Goal: Find specific page/section: Find specific page/section

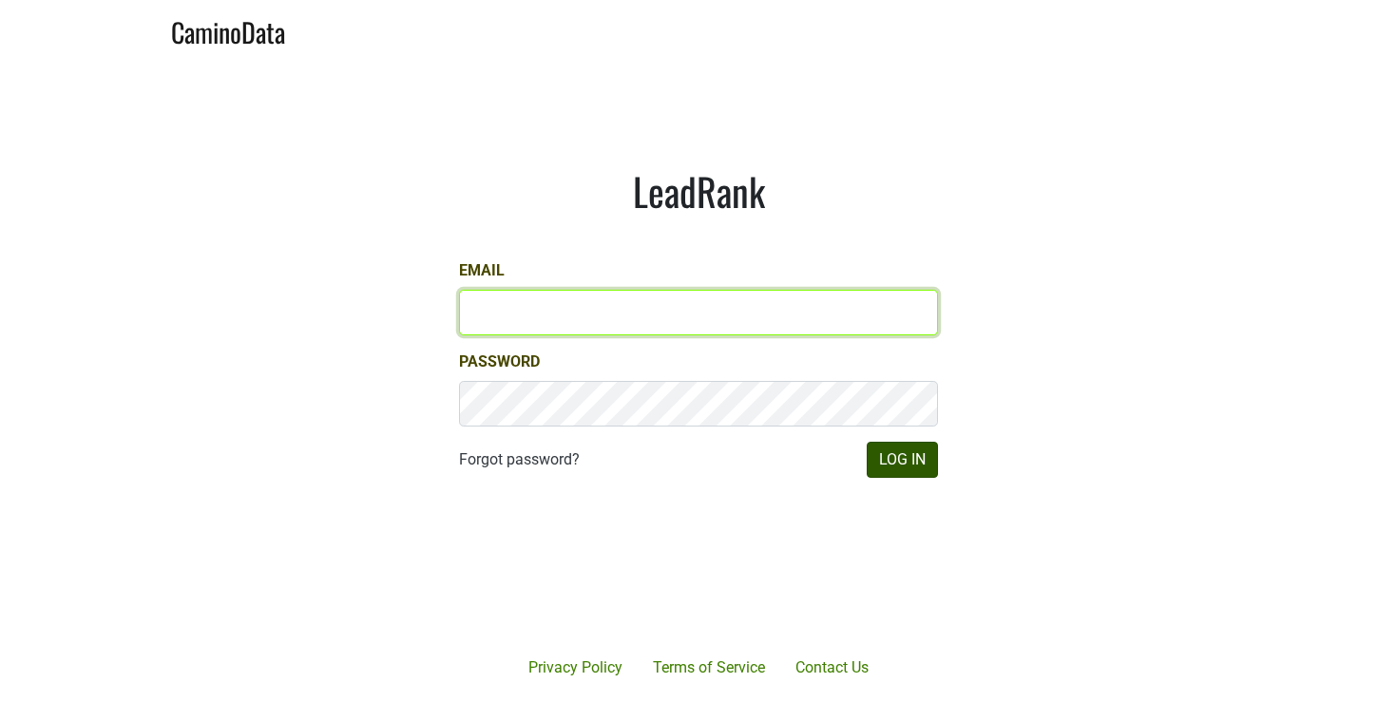
type input "rcasey@petermichaelwinery.com"
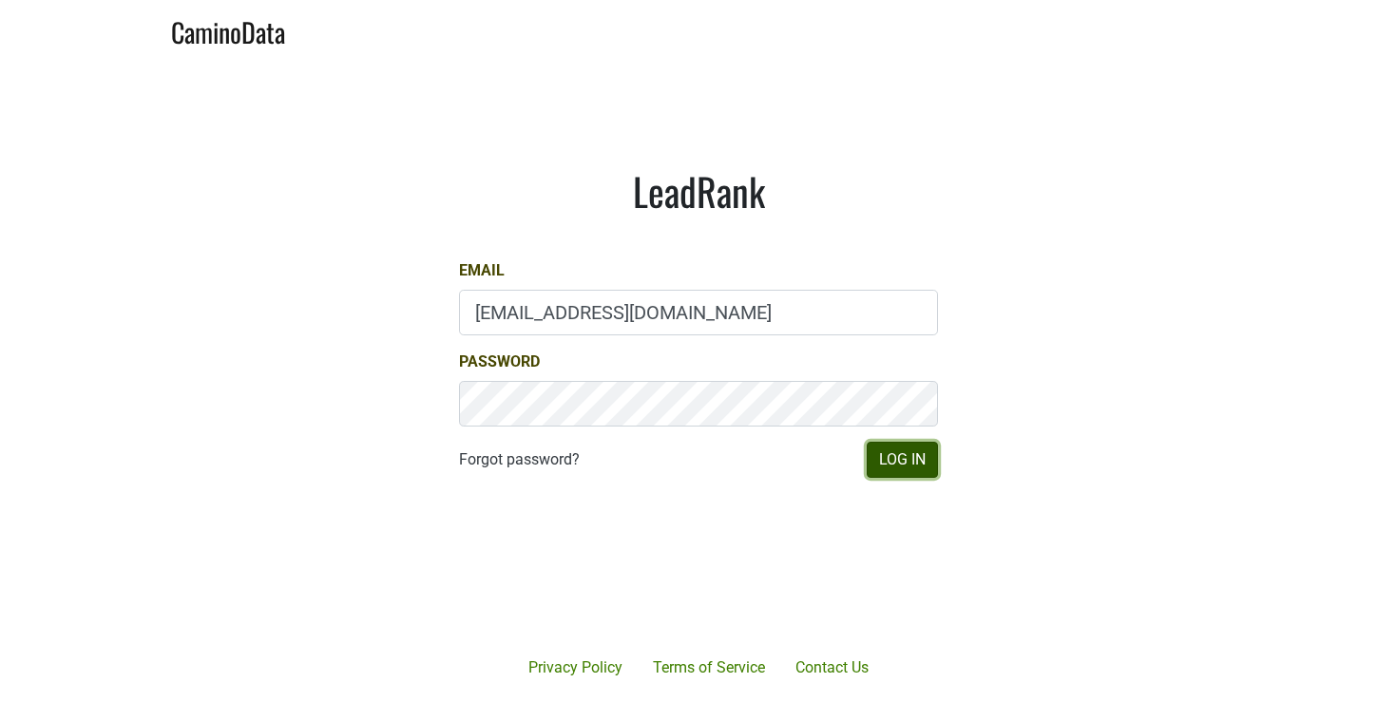
click at [917, 460] on button "Log In" at bounding box center [902, 460] width 71 height 36
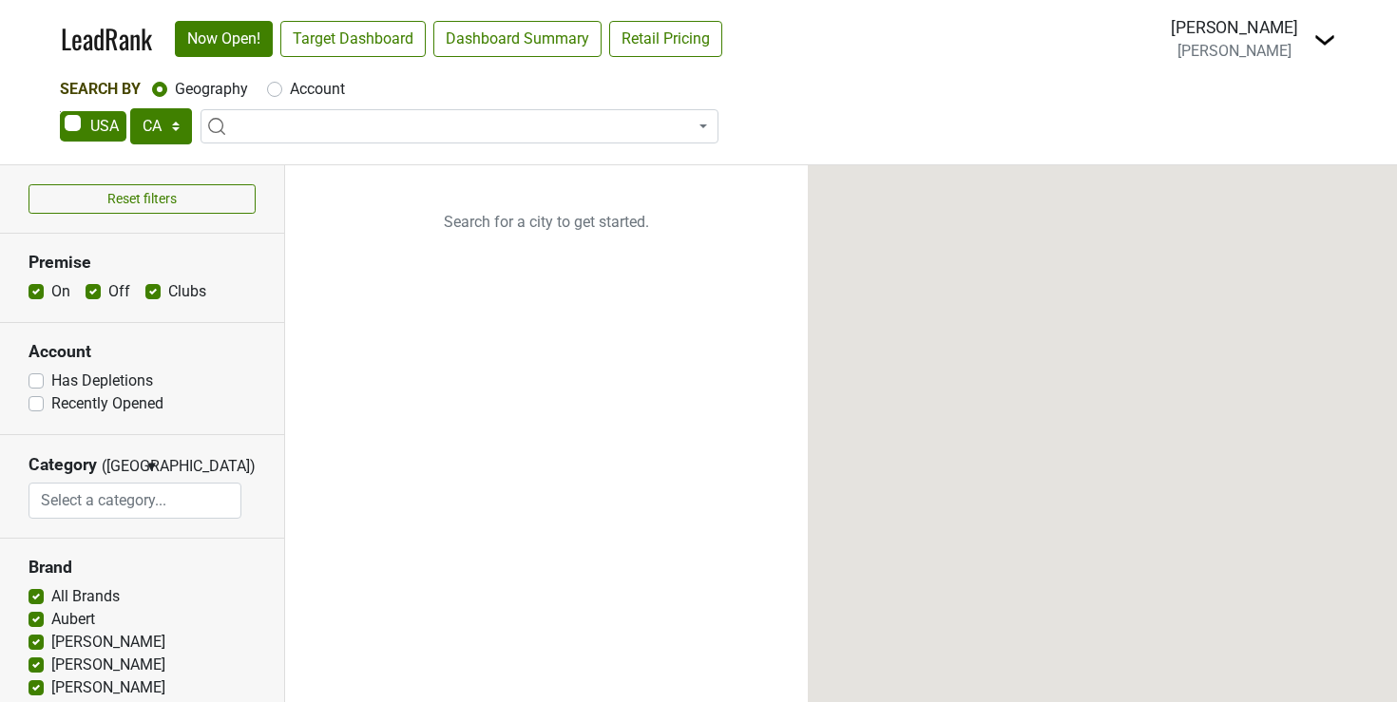
select select "CA"
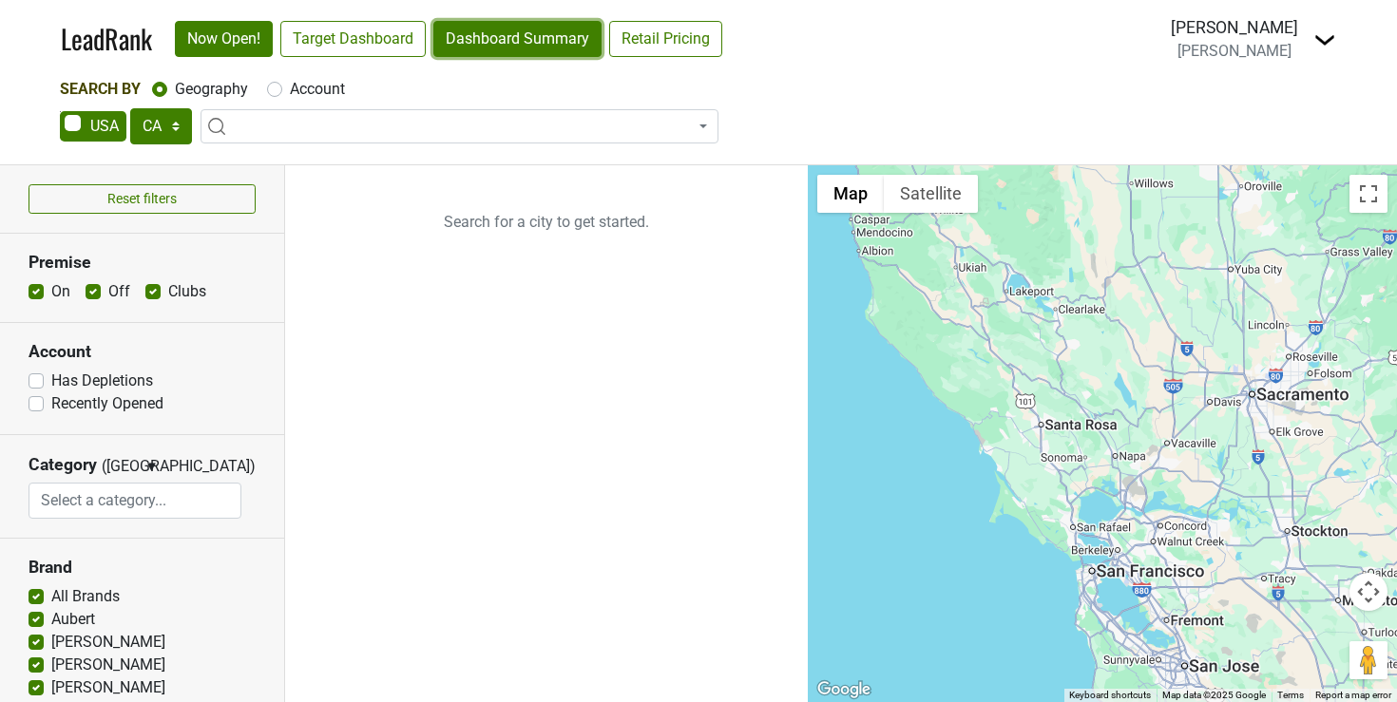
click at [535, 45] on link "Dashboard Summary" at bounding box center [517, 39] width 168 height 36
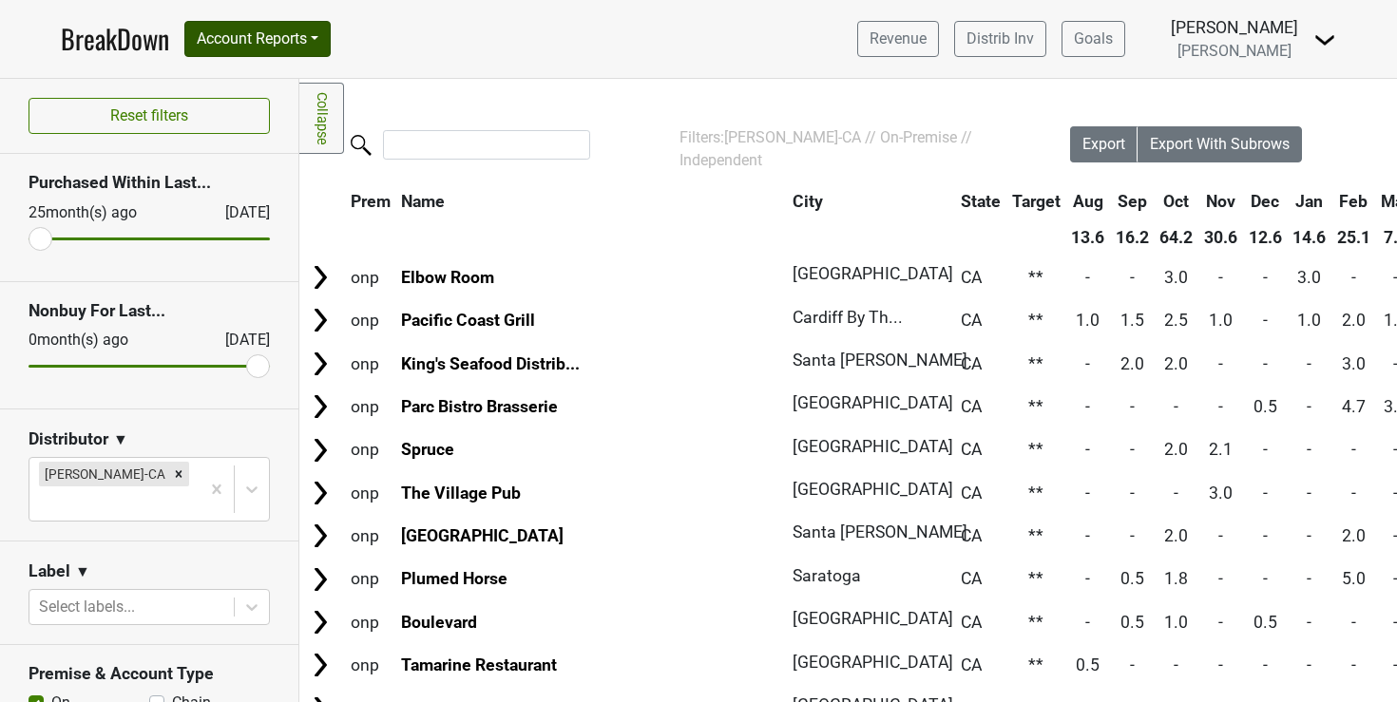
scroll to position [95, 0]
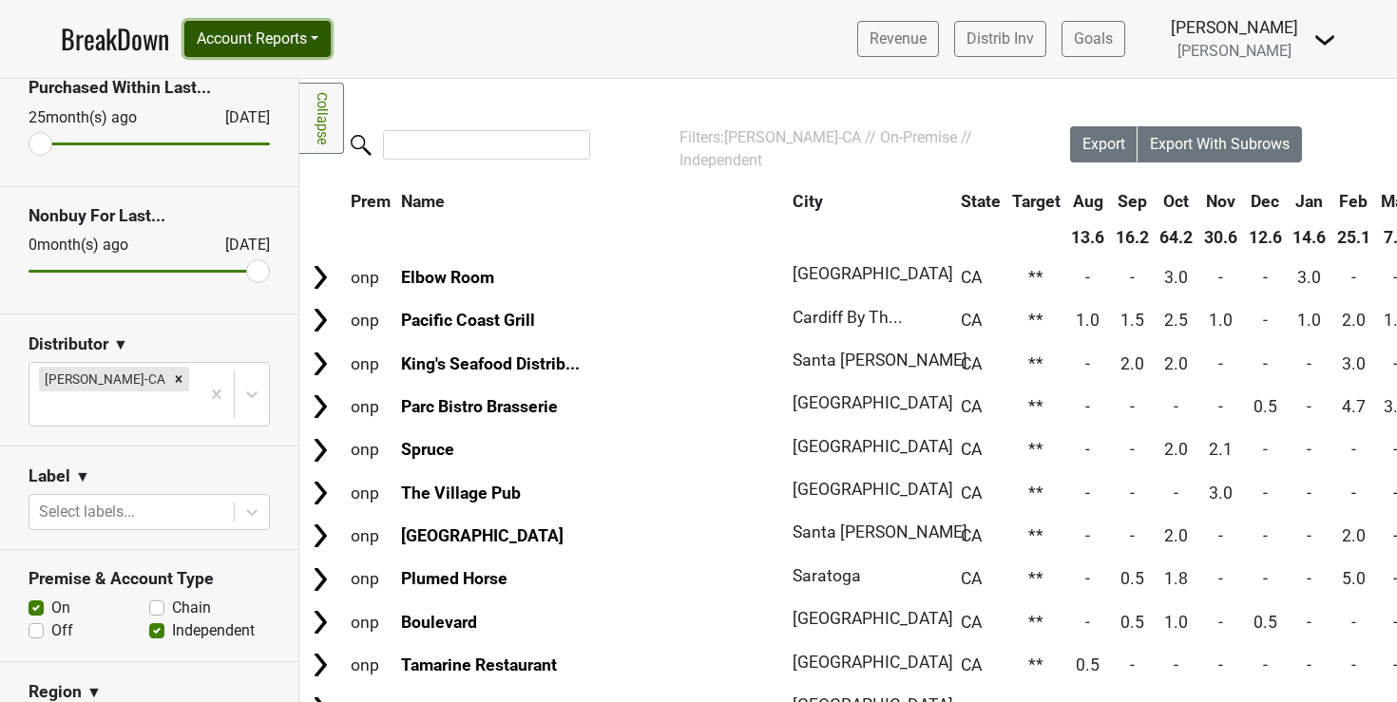
click at [328, 36] on button "Account Reports" at bounding box center [257, 39] width 146 height 36
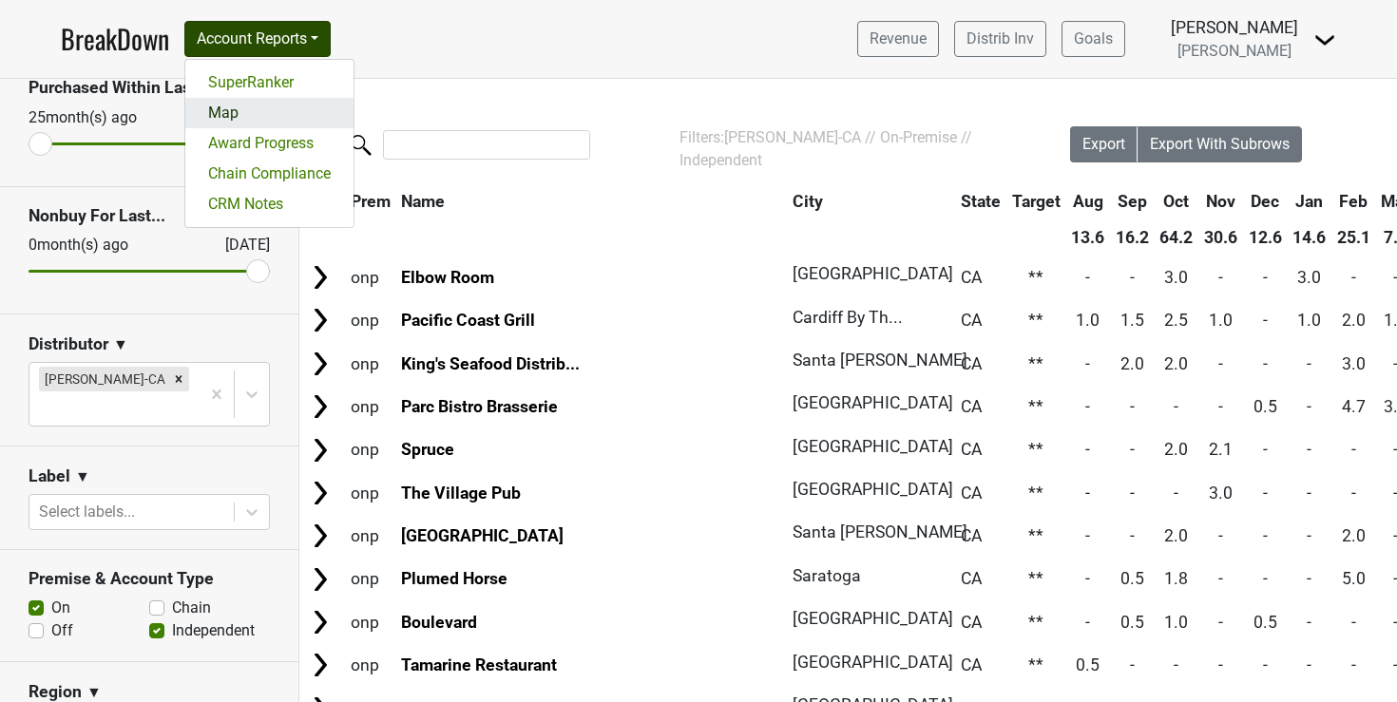
click at [232, 116] on link "Map" at bounding box center [269, 113] width 168 height 30
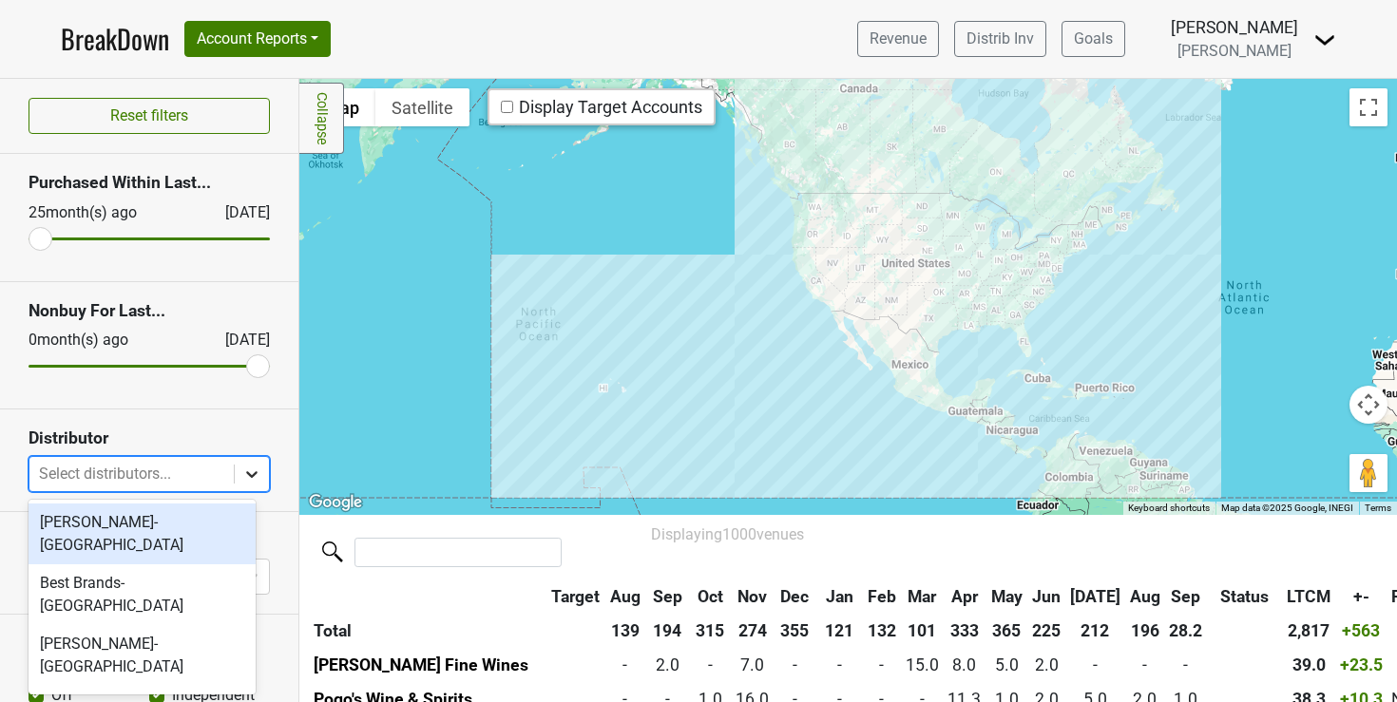
click at [242, 479] on icon at bounding box center [251, 474] width 19 height 19
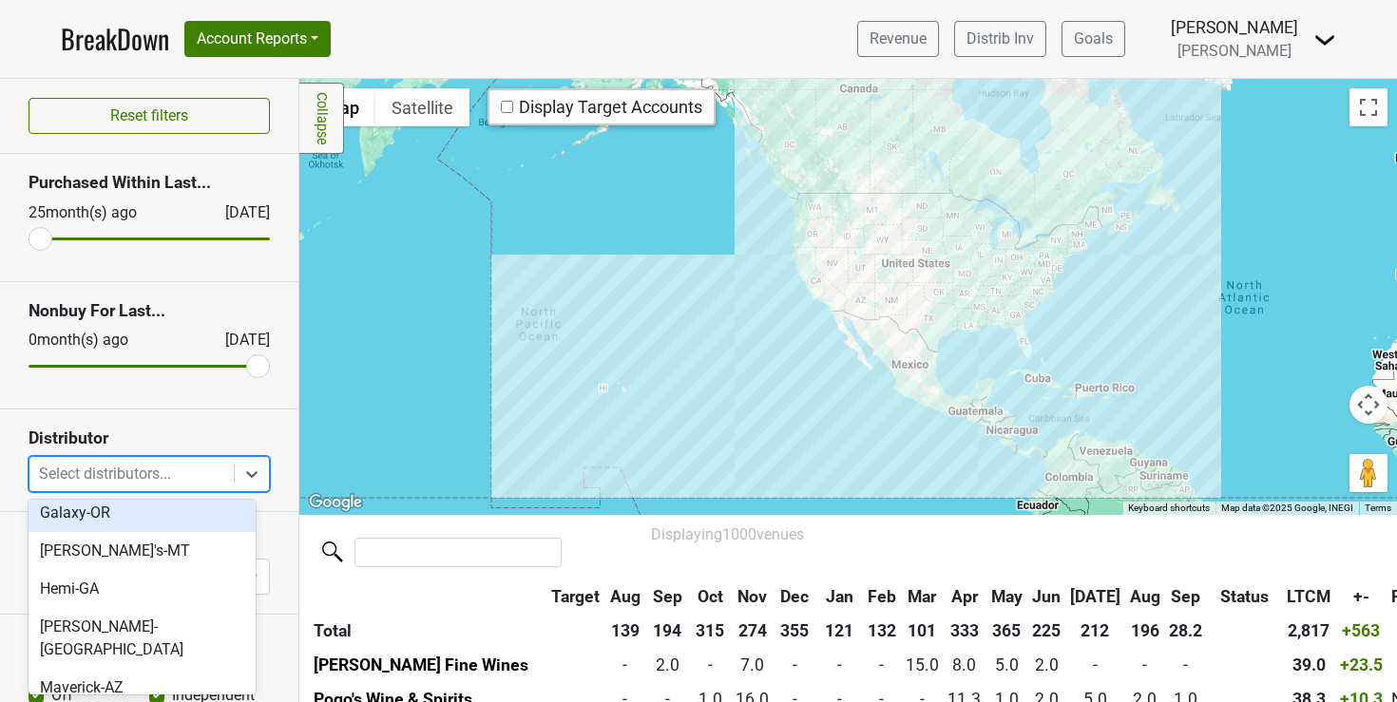
scroll to position [406, 0]
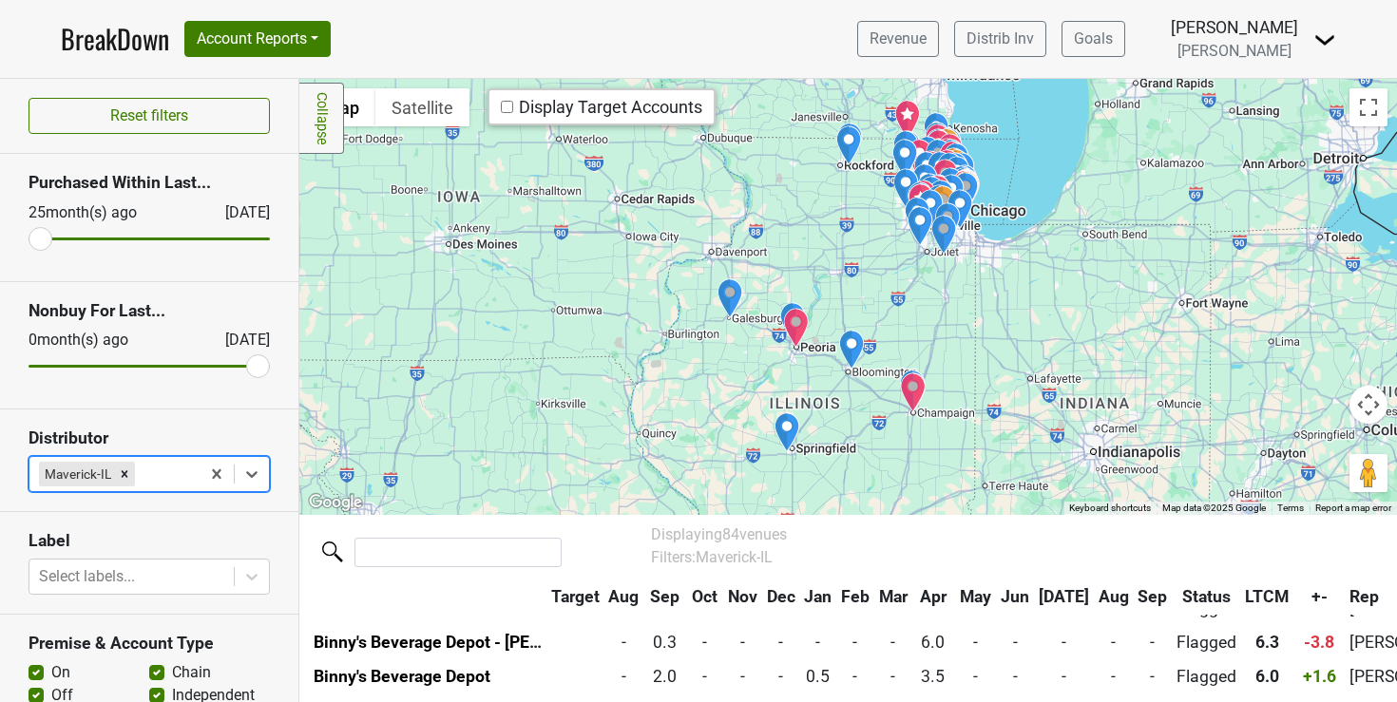
scroll to position [52, 0]
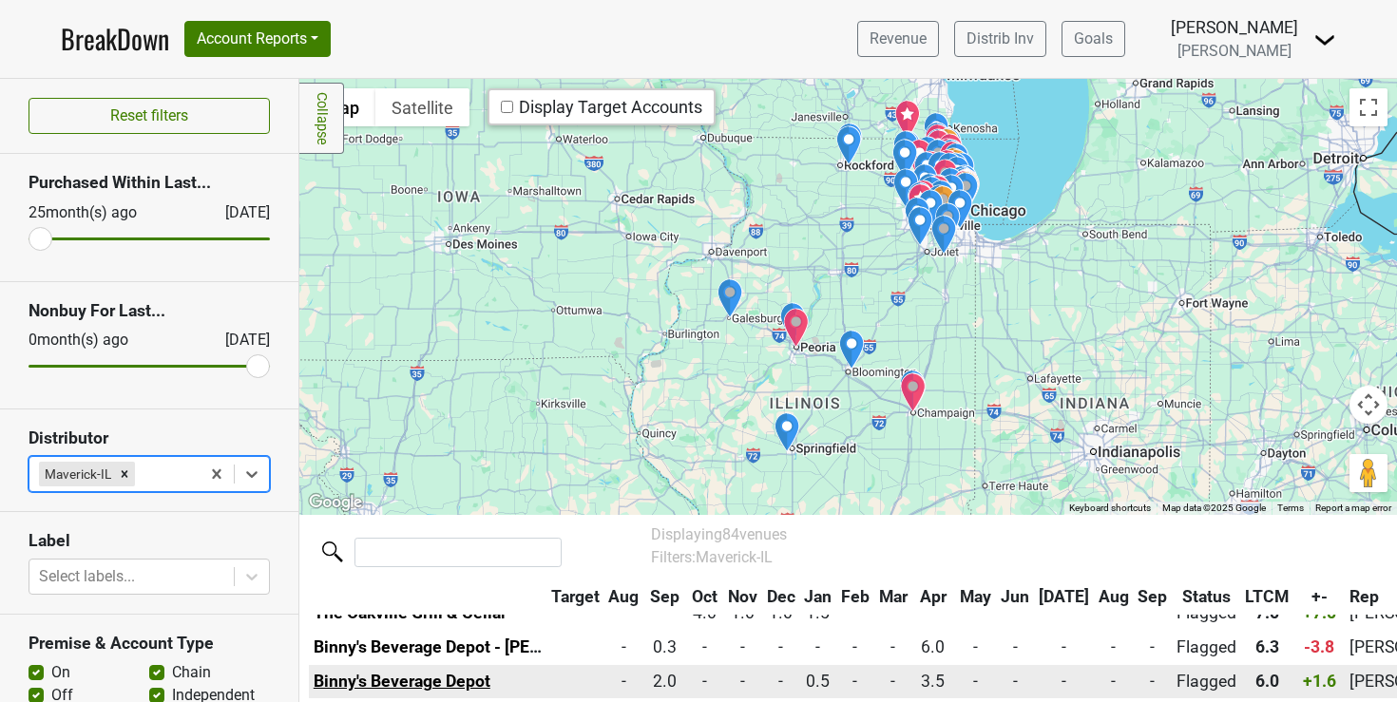
click at [468, 681] on link "Binny's Beverage Depot" at bounding box center [402, 681] width 177 height 19
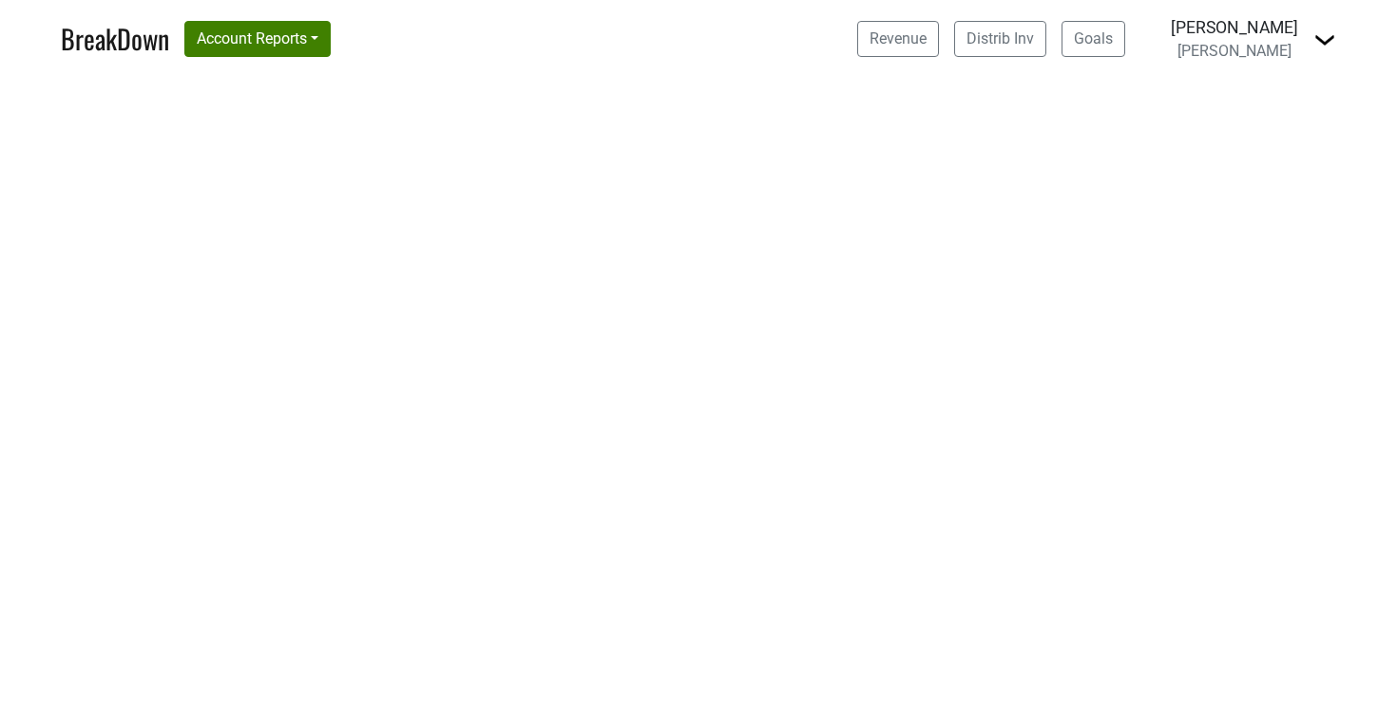
select select "NV"
